Goal: Task Accomplishment & Management: Manage account settings

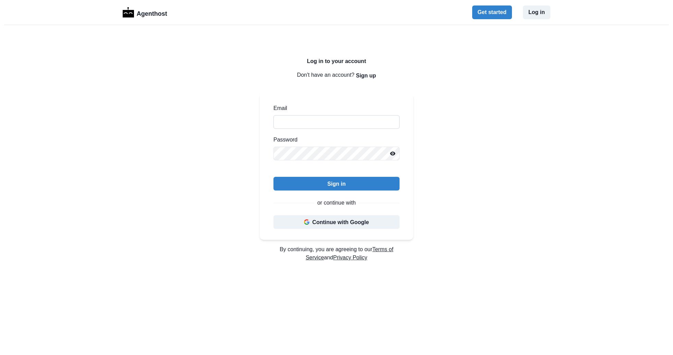
click at [319, 121] on input "Email" at bounding box center [336, 122] width 126 height 14
paste input "**********"
type input "**********"
click at [294, 183] on button "Sign in" at bounding box center [336, 184] width 126 height 14
click at [281, 123] on input "**********" at bounding box center [336, 122] width 126 height 14
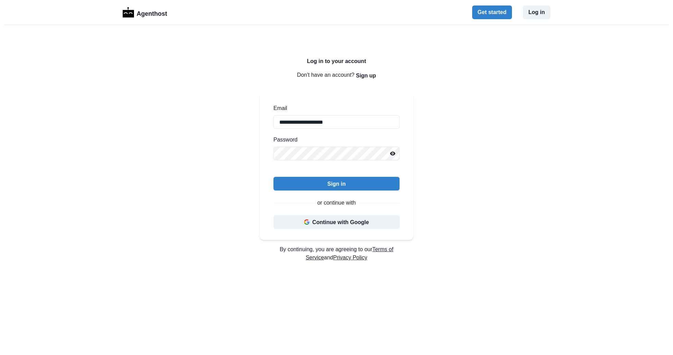
click at [393, 156] on button "Reveal password" at bounding box center [393, 154] width 14 height 14
click at [312, 185] on button "Sign in" at bounding box center [336, 184] width 126 height 14
click at [333, 62] on h2 "Log in to your account" at bounding box center [336, 61] width 153 height 7
click at [534, 17] on button "Log in" at bounding box center [536, 12] width 27 height 14
click at [315, 125] on input "Email" at bounding box center [336, 122] width 126 height 14
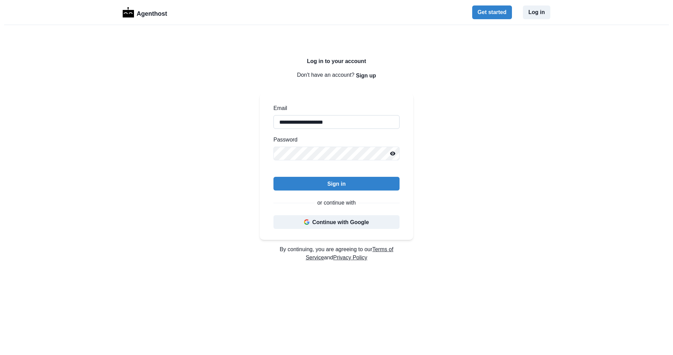
type input "**********"
click at [394, 153] on icon "Reveal password" at bounding box center [392, 154] width 5 height 4
click at [319, 180] on button "Sign in" at bounding box center [336, 184] width 126 height 14
click at [321, 195] on div "Sign in or continue with Continue with Google" at bounding box center [336, 203] width 126 height 52
click at [322, 184] on button "Sign in" at bounding box center [336, 184] width 126 height 14
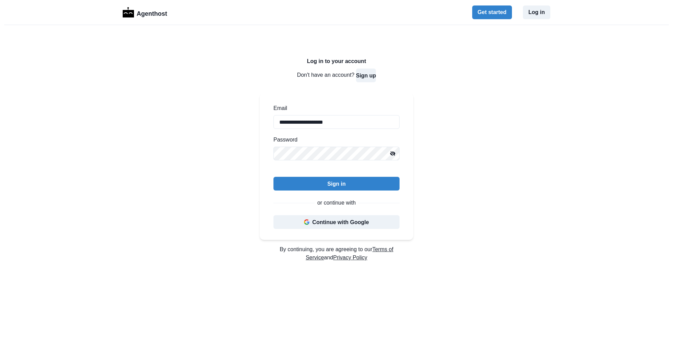
click at [362, 73] on button "Sign up" at bounding box center [366, 76] width 20 height 14
click at [363, 78] on button "Sign in" at bounding box center [369, 76] width 18 height 14
click at [329, 190] on div "Sign in or continue with Continue with Google" at bounding box center [336, 203] width 126 height 52
click at [308, 184] on button "Sign in" at bounding box center [336, 184] width 126 height 14
click at [392, 152] on icon "Mask password" at bounding box center [392, 153] width 5 height 5
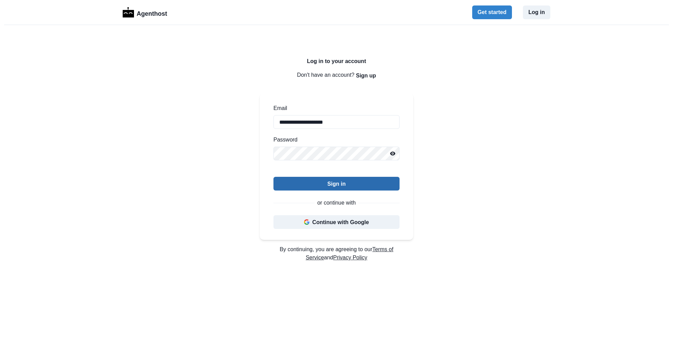
click at [358, 182] on button "Sign in" at bounding box center [336, 184] width 126 height 14
click at [323, 181] on button "Sign in" at bounding box center [336, 184] width 126 height 14
click at [322, 187] on button "Sign in" at bounding box center [336, 184] width 126 height 14
click at [139, 13] on p "Agenthost" at bounding box center [152, 13] width 30 height 12
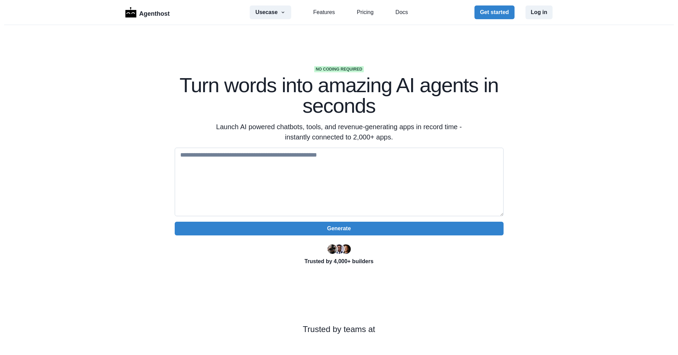
click at [338, 158] on textarea at bounding box center [339, 182] width 329 height 69
click at [328, 13] on link "Features" at bounding box center [324, 12] width 22 height 8
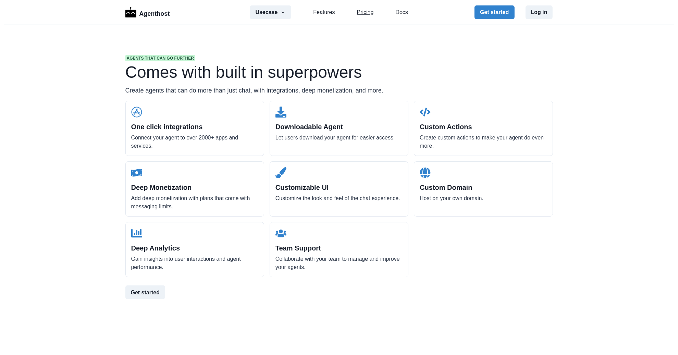
click at [357, 12] on link "Pricing" at bounding box center [365, 12] width 17 height 8
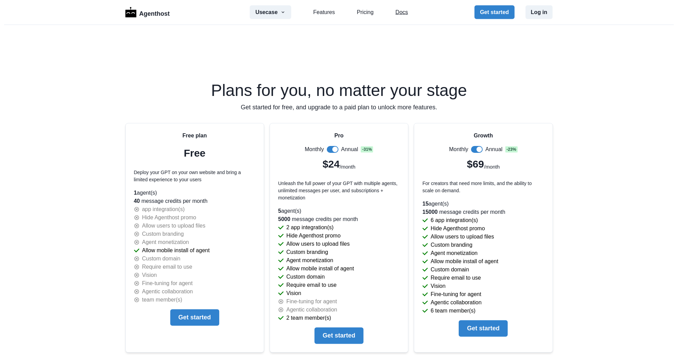
scroll to position [1395, 0]
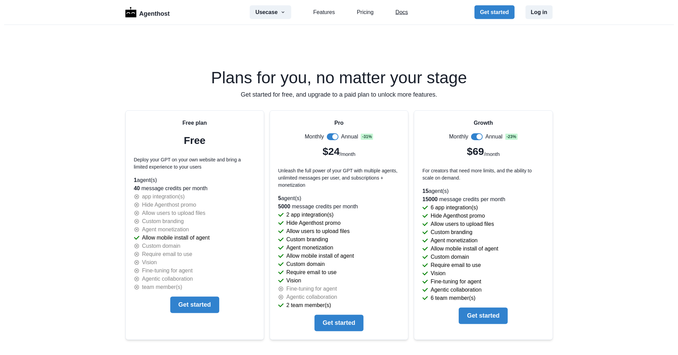
click at [395, 13] on link "Docs" at bounding box center [401, 12] width 12 height 8
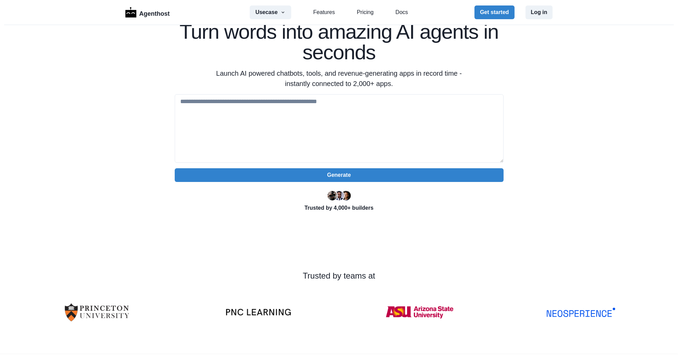
scroll to position [0, 0]
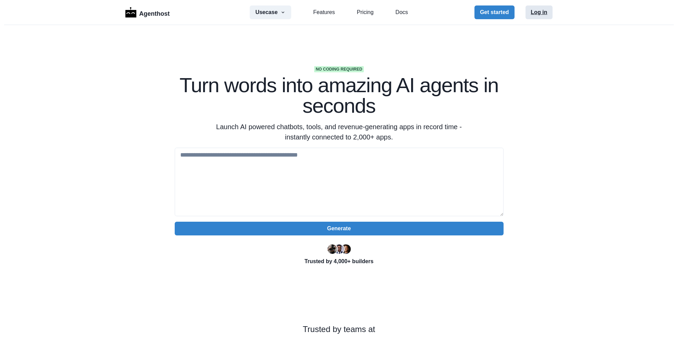
click at [535, 15] on button "Log in" at bounding box center [538, 12] width 27 height 14
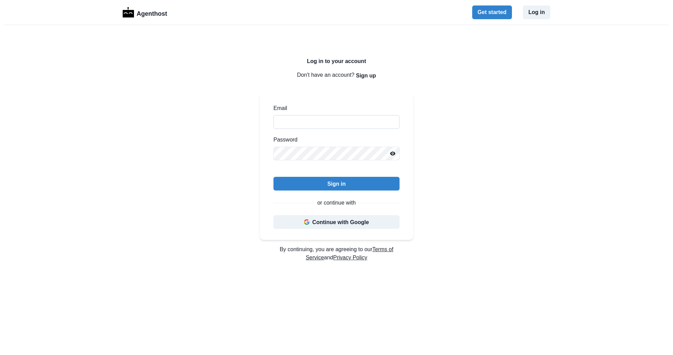
click at [305, 121] on input "Email" at bounding box center [336, 122] width 126 height 14
click at [302, 124] on input "Email" at bounding box center [336, 122] width 126 height 14
click at [293, 145] on div "Password" at bounding box center [336, 148] width 126 height 25
click at [393, 152] on icon "Reveal password" at bounding box center [392, 153] width 5 height 5
click at [325, 120] on input "Email" at bounding box center [336, 122] width 126 height 14
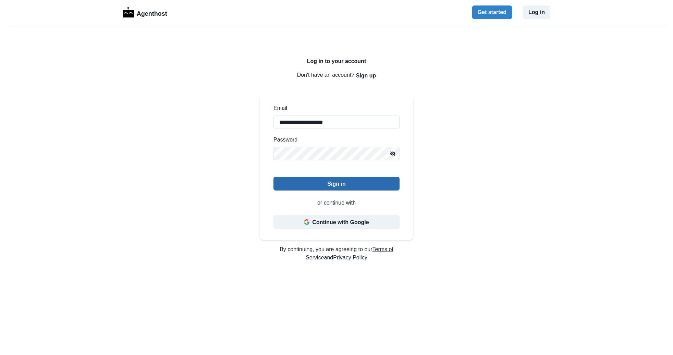
type input "**********"
click at [300, 186] on button "Sign in" at bounding box center [336, 184] width 126 height 14
